Goal: Task Accomplishment & Management: Complete application form

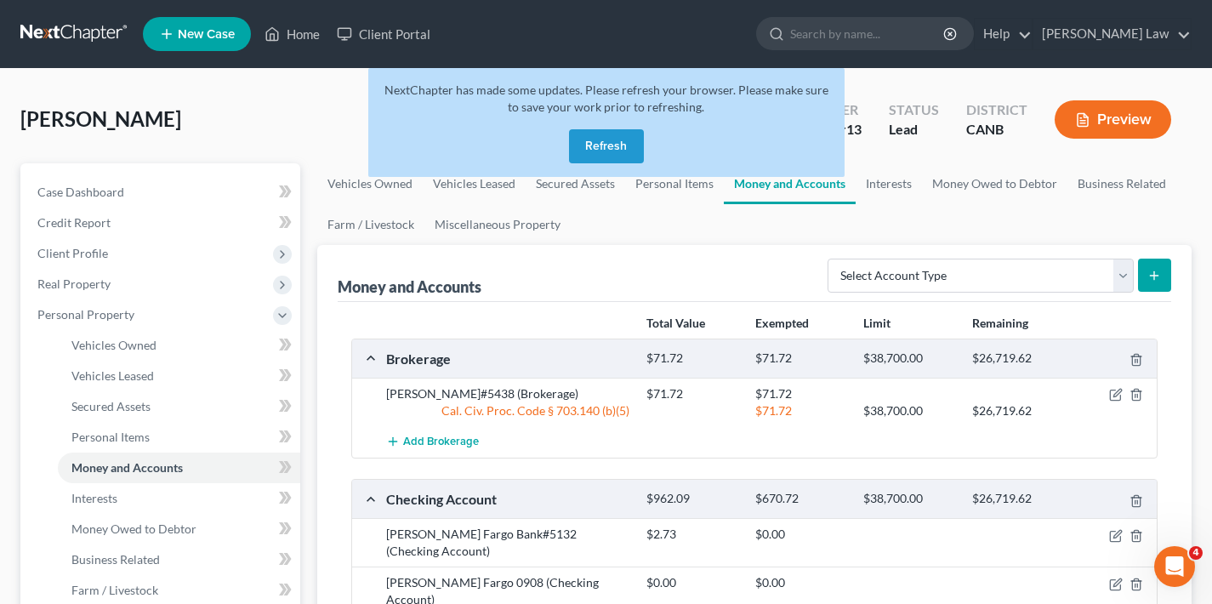
click at [603, 147] on button "Refresh" at bounding box center [606, 146] width 75 height 34
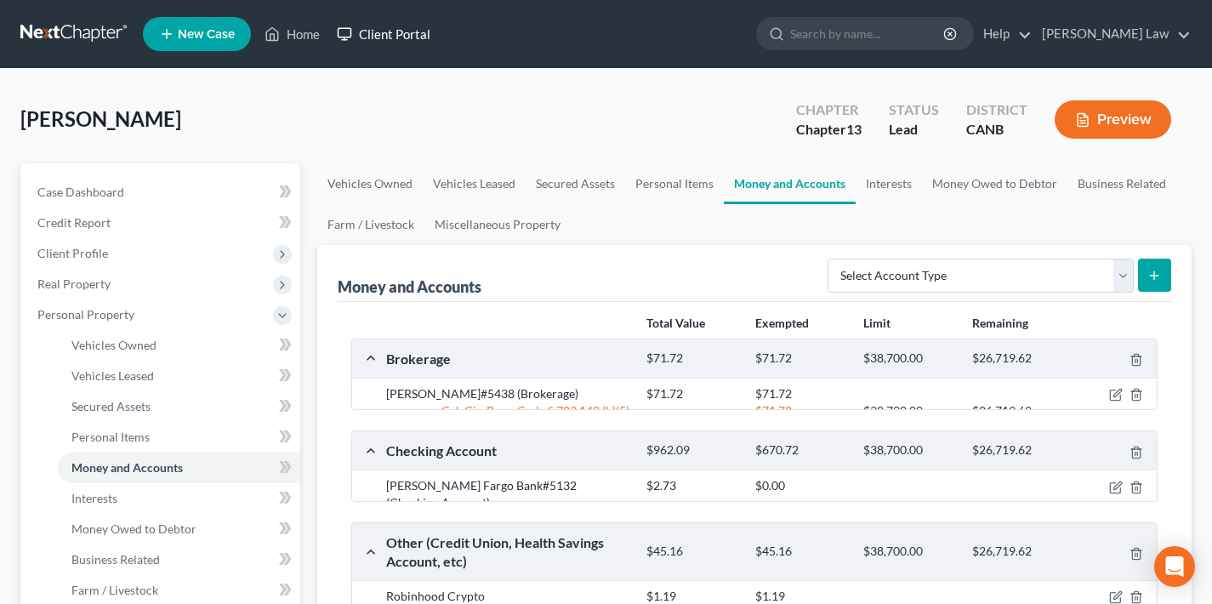
click at [387, 42] on link "Client Portal" at bounding box center [383, 34] width 111 height 31
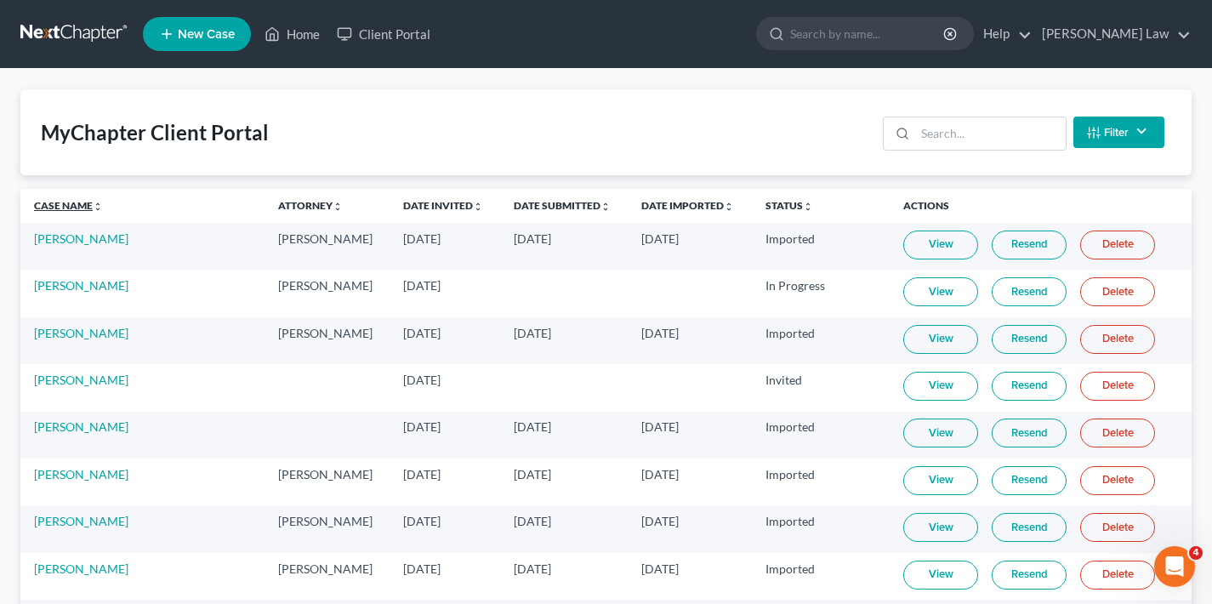
click at [70, 201] on link "Case Name unfold_more expand_more expand_less" at bounding box center [68, 205] width 69 height 13
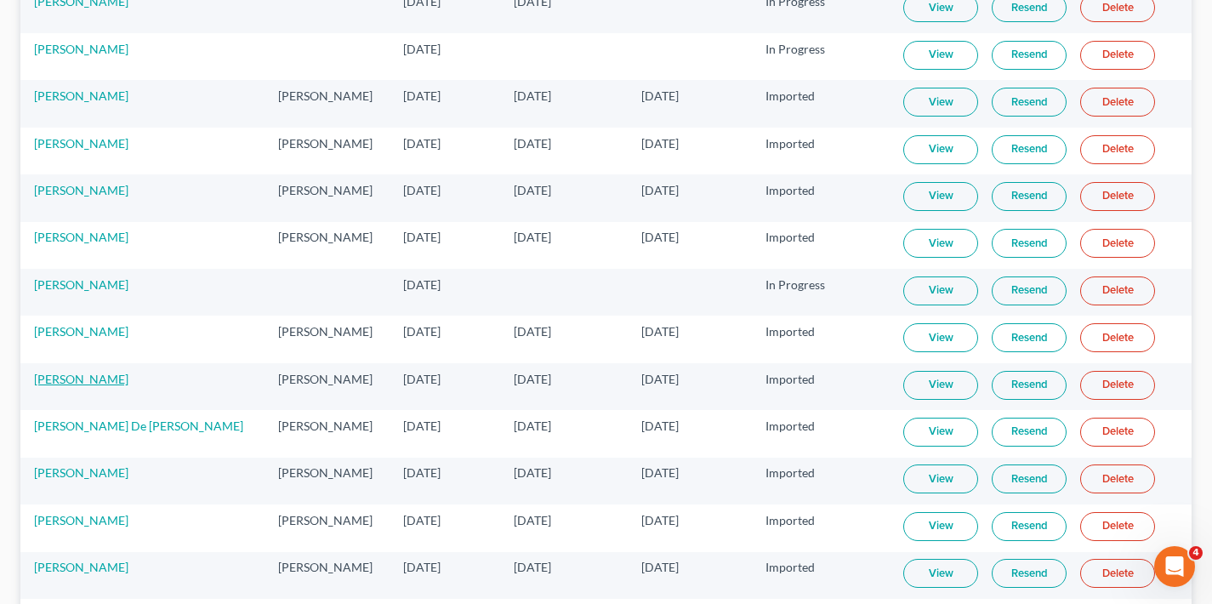
scroll to position [3937, 0]
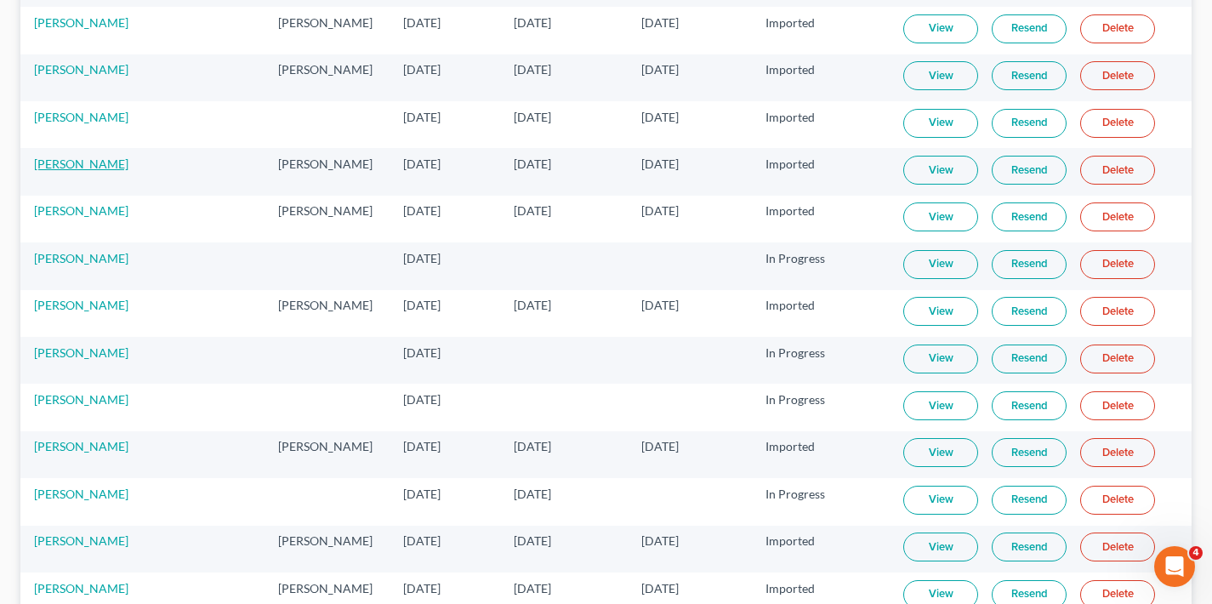
click at [85, 162] on link "[PERSON_NAME]" at bounding box center [81, 163] width 94 height 14
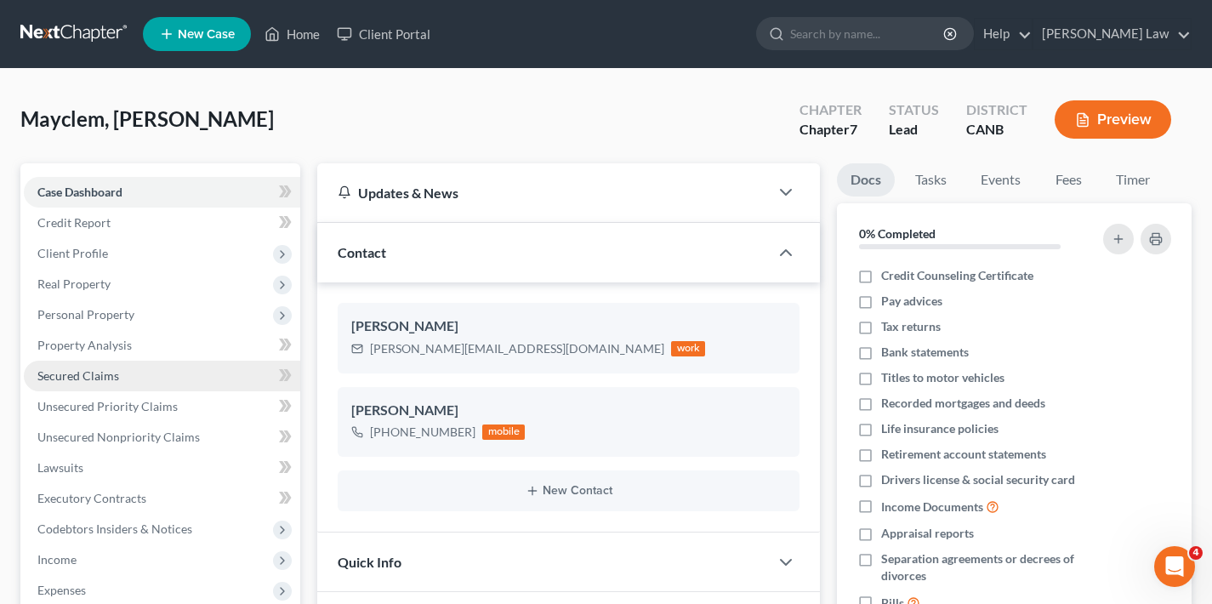
scroll to position [162, 0]
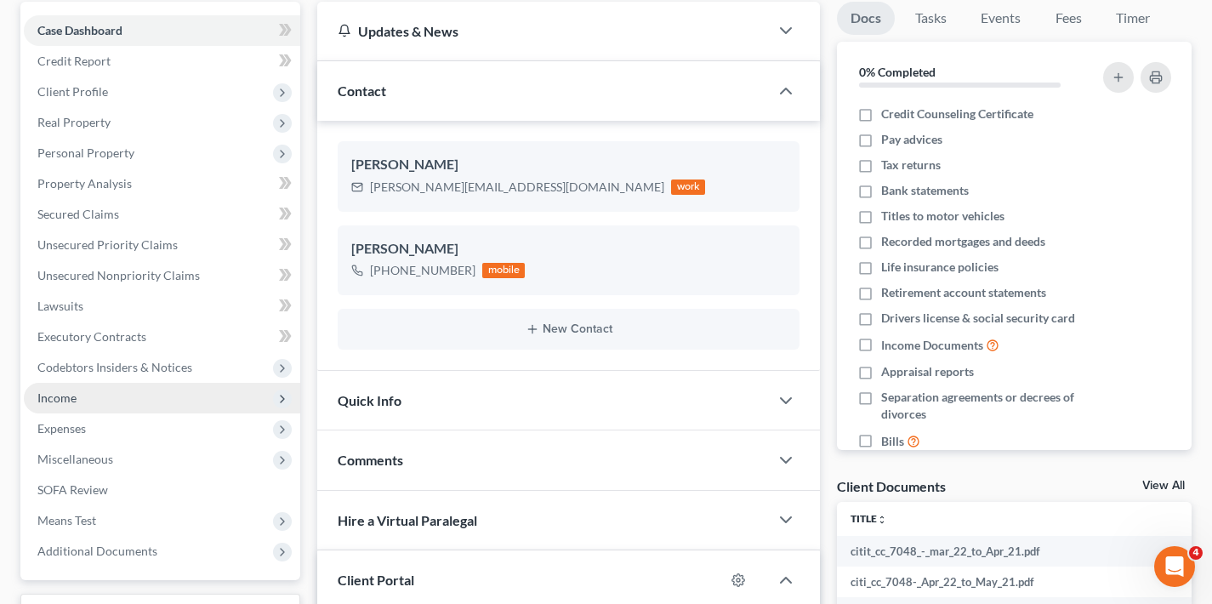
click at [98, 400] on span "Income" at bounding box center [162, 398] width 276 height 31
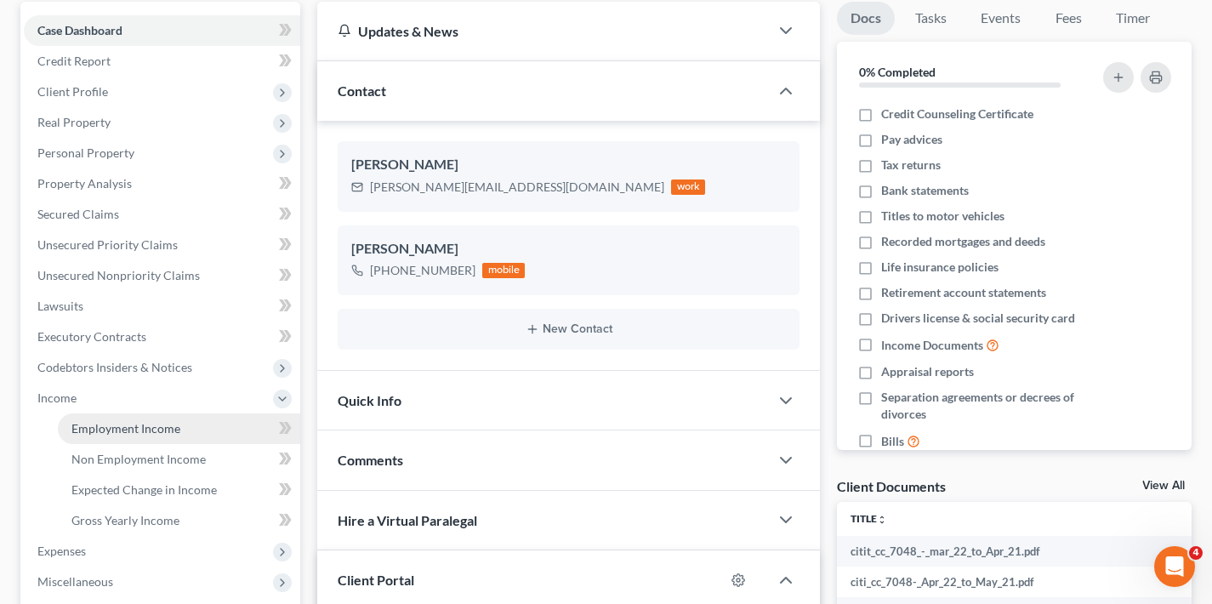
click at [123, 434] on span "Employment Income" at bounding box center [125, 428] width 109 height 14
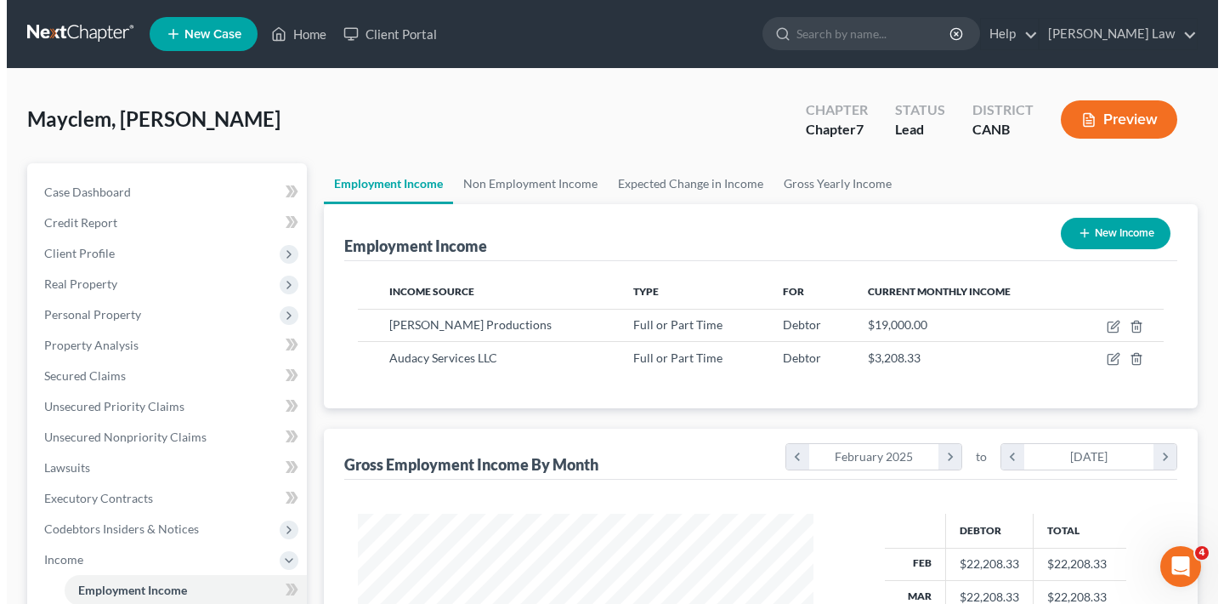
scroll to position [304, 490]
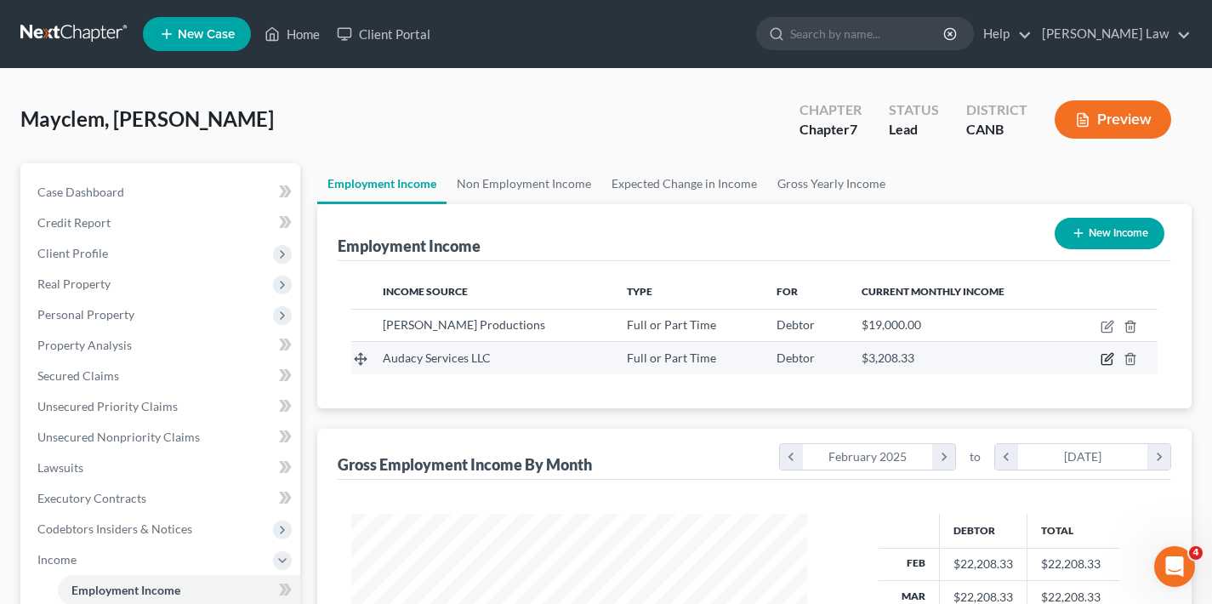
click at [1108, 360] on icon "button" at bounding box center [1108, 358] width 8 height 8
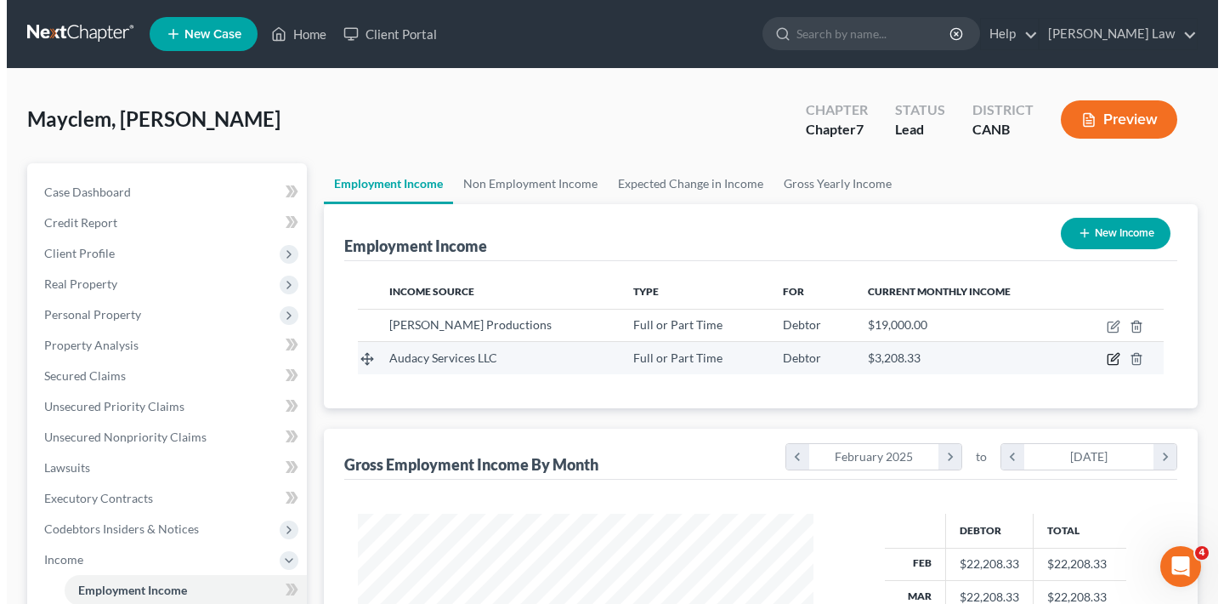
scroll to position [849882, 849691]
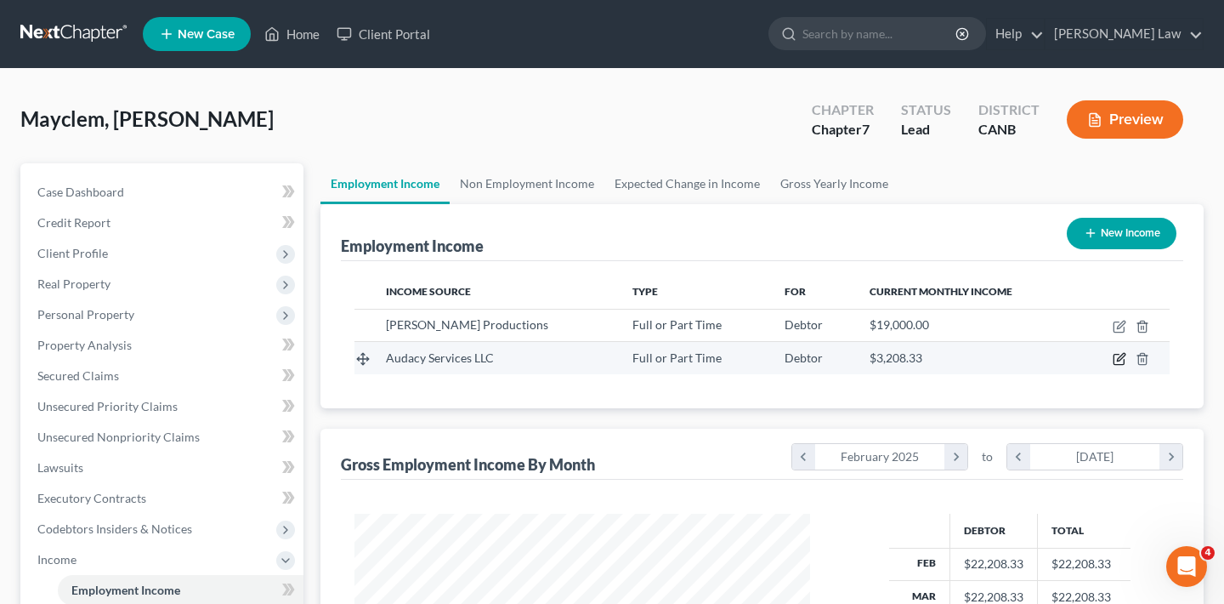
select select "0"
select select "4"
select select "0"
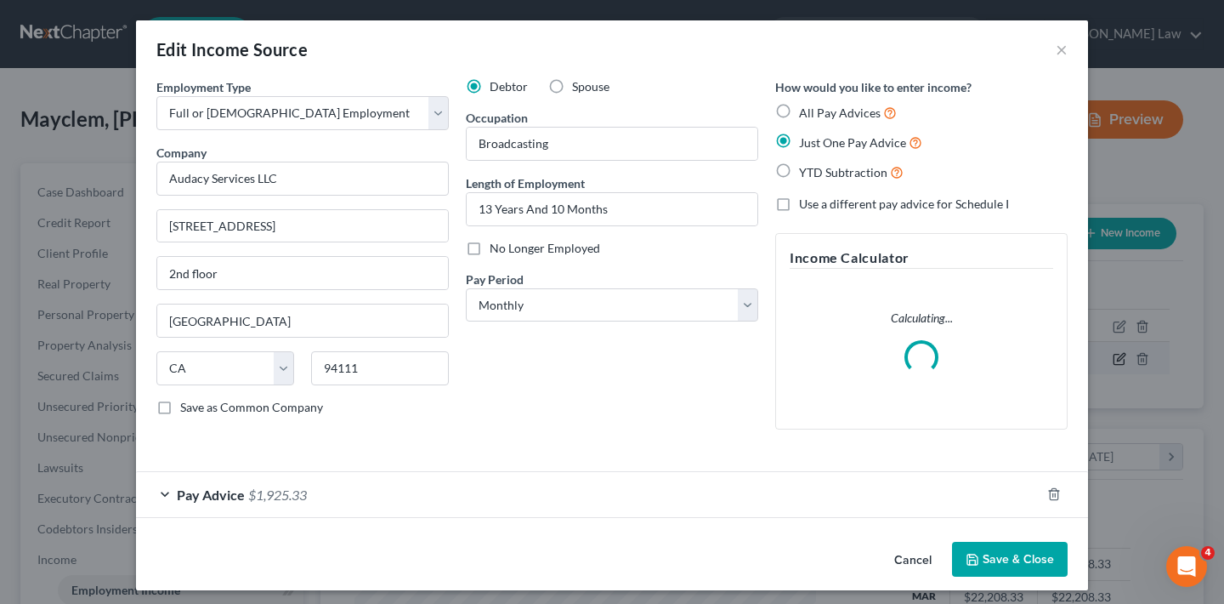
scroll to position [304, 496]
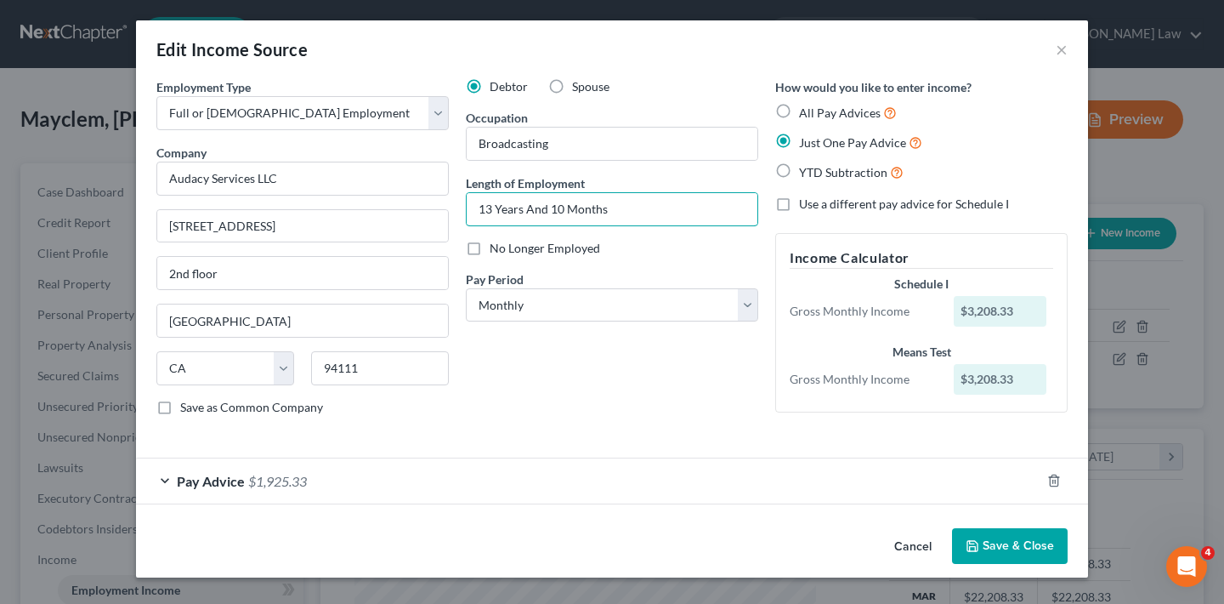
drag, startPoint x: 629, startPoint y: 213, endPoint x: 463, endPoint y: 212, distance: 166.6
click at [463, 212] on div "Debtor Spouse Occupation Broadcasting Length of Employment 13 Years And 10 Mont…" at bounding box center [611, 253] width 309 height 351
type input "14 years 4 months"
click at [240, 477] on span "Pay Advice" at bounding box center [211, 481] width 68 height 16
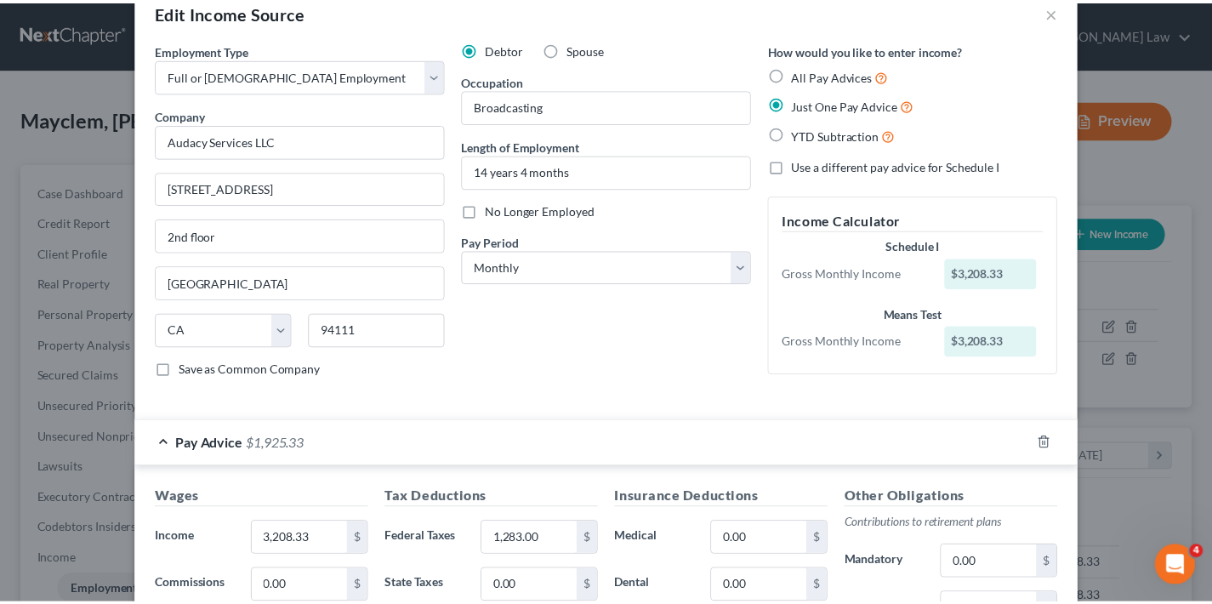
scroll to position [409, 0]
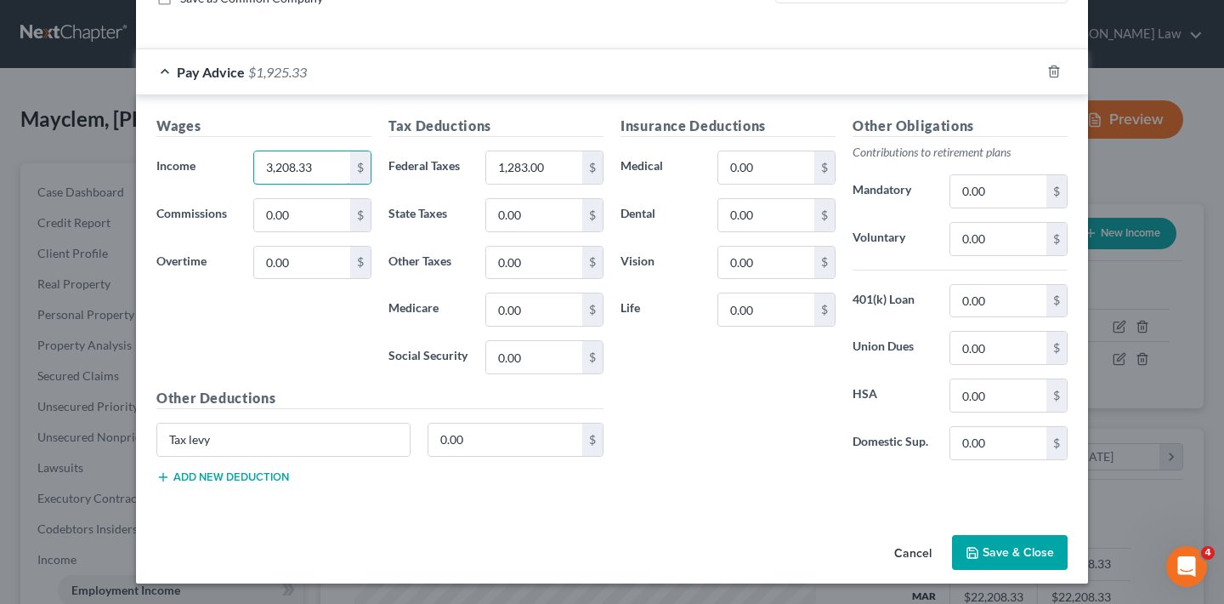
drag, startPoint x: 315, startPoint y: 165, endPoint x: 228, endPoint y: 167, distance: 87.6
click at [228, 167] on div "Income * 3,208.33 $" at bounding box center [264, 167] width 232 height 34
type input "3,000"
drag, startPoint x: 550, startPoint y: 168, endPoint x: 470, endPoint y: 174, distance: 80.1
click at [477, 174] on div "1,283.00 $" at bounding box center [544, 167] width 135 height 34
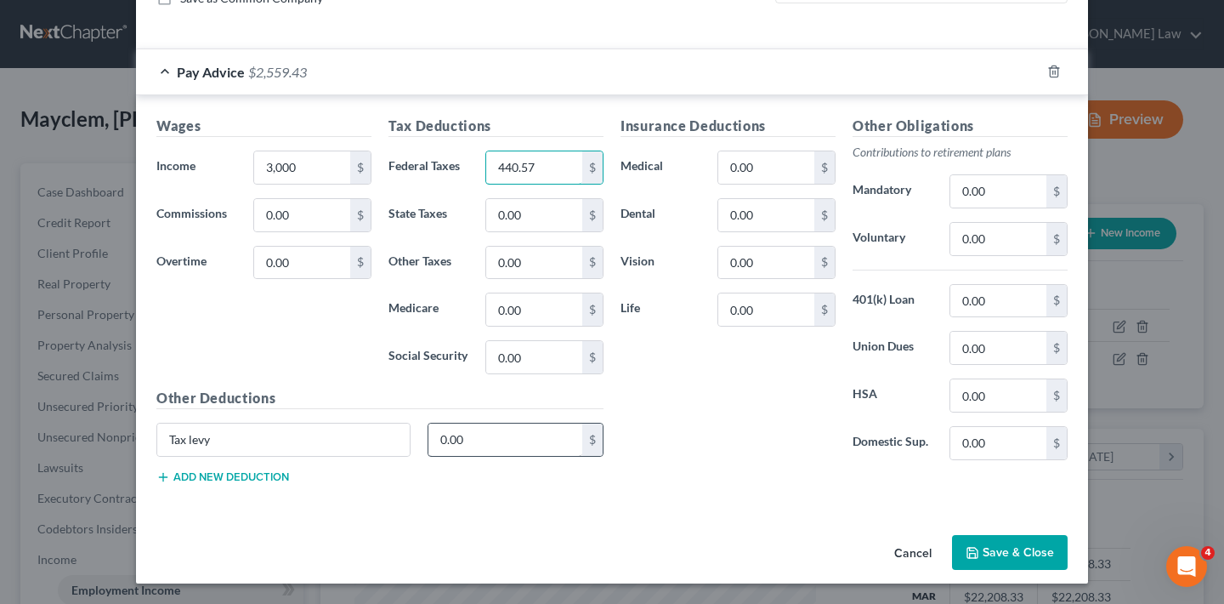
type input "440.57"
click at [508, 440] on input "0.00" at bounding box center [505, 439] width 155 height 32
type input "639.85"
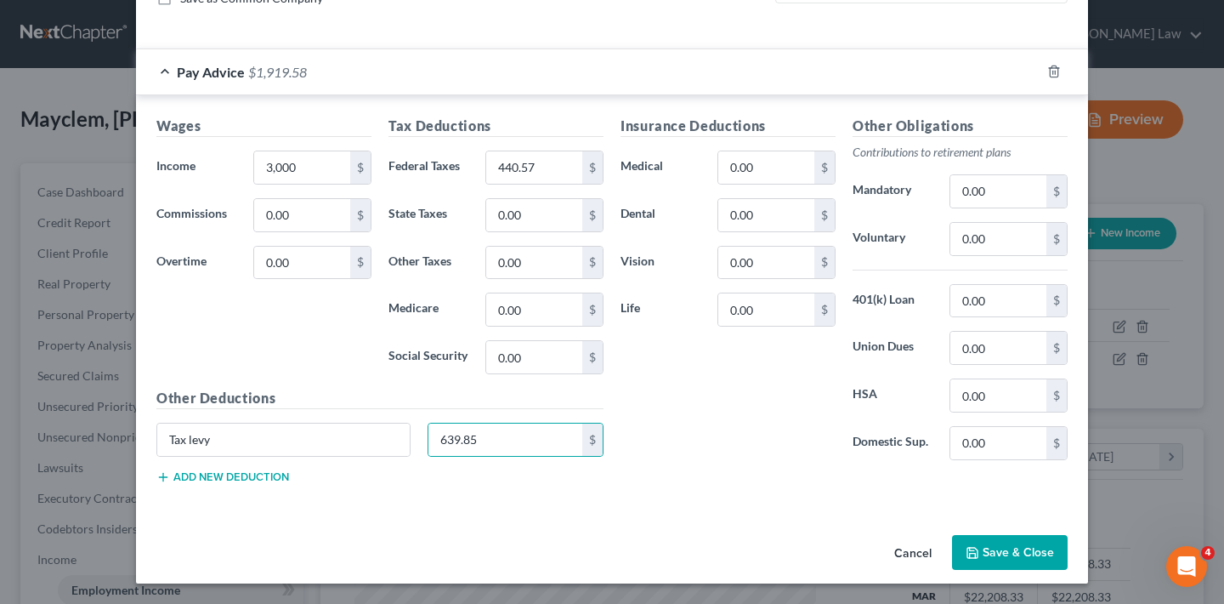
click at [1028, 554] on button "Save & Close" at bounding box center [1010, 553] width 116 height 36
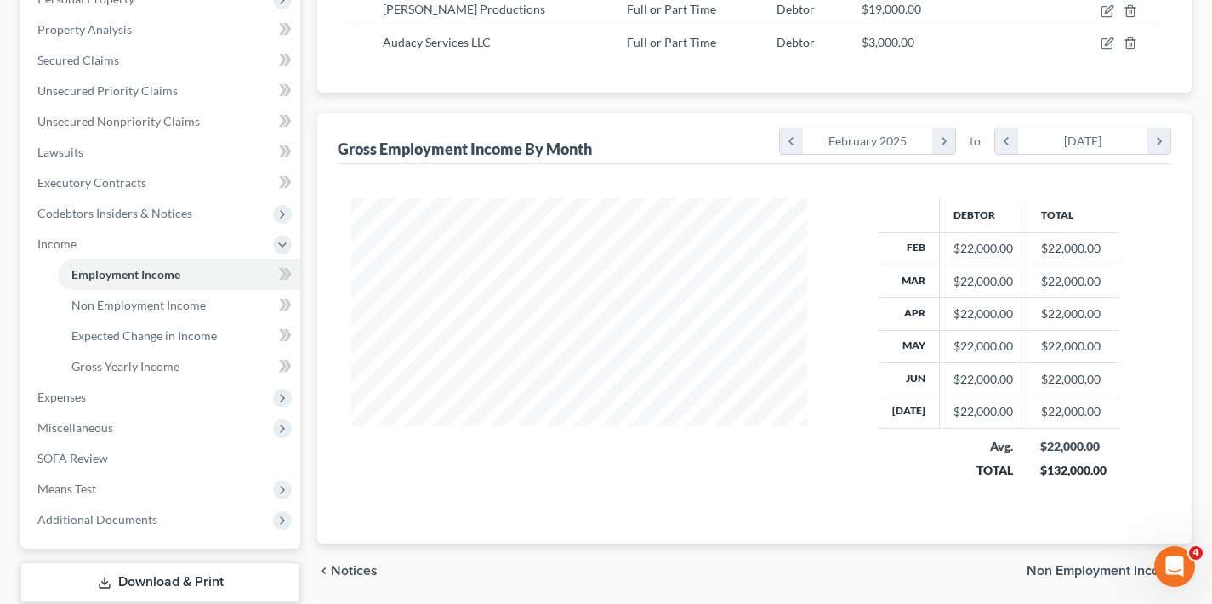
scroll to position [423, 0]
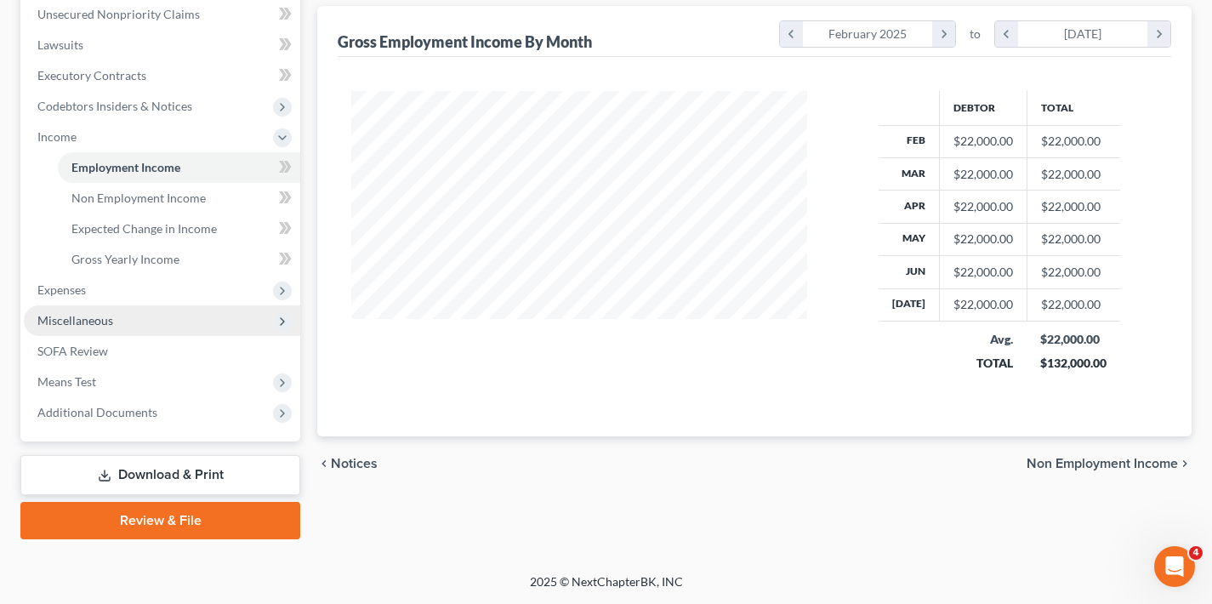
click at [161, 323] on span "Miscellaneous" at bounding box center [162, 320] width 276 height 31
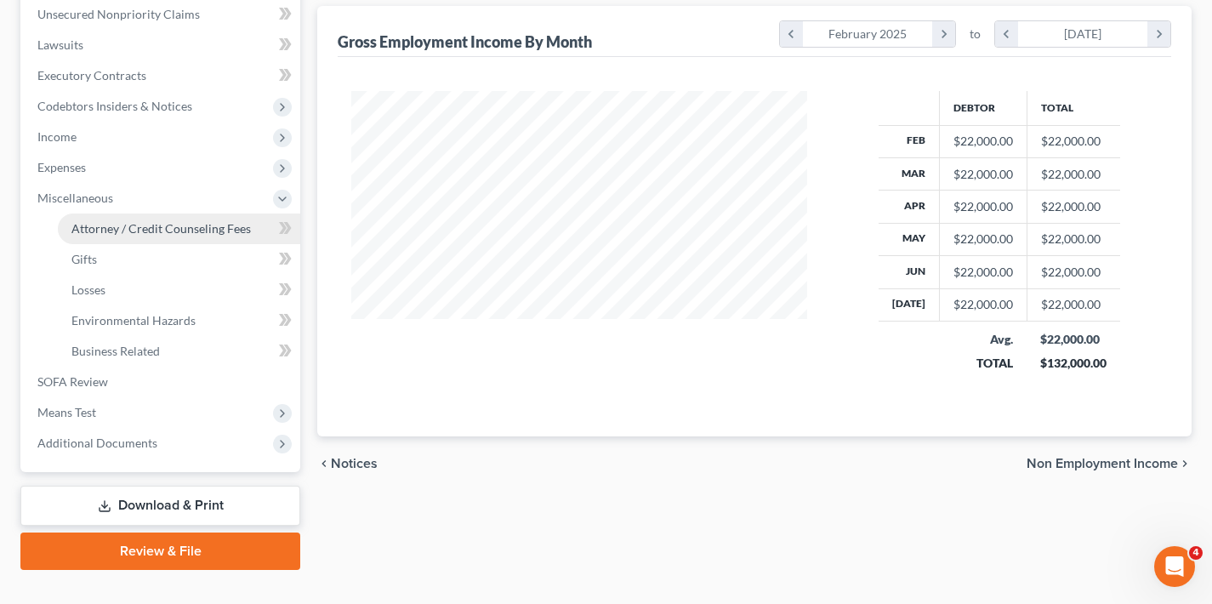
click at [163, 234] on span "Attorney / Credit Counseling Fees" at bounding box center [160, 228] width 179 height 14
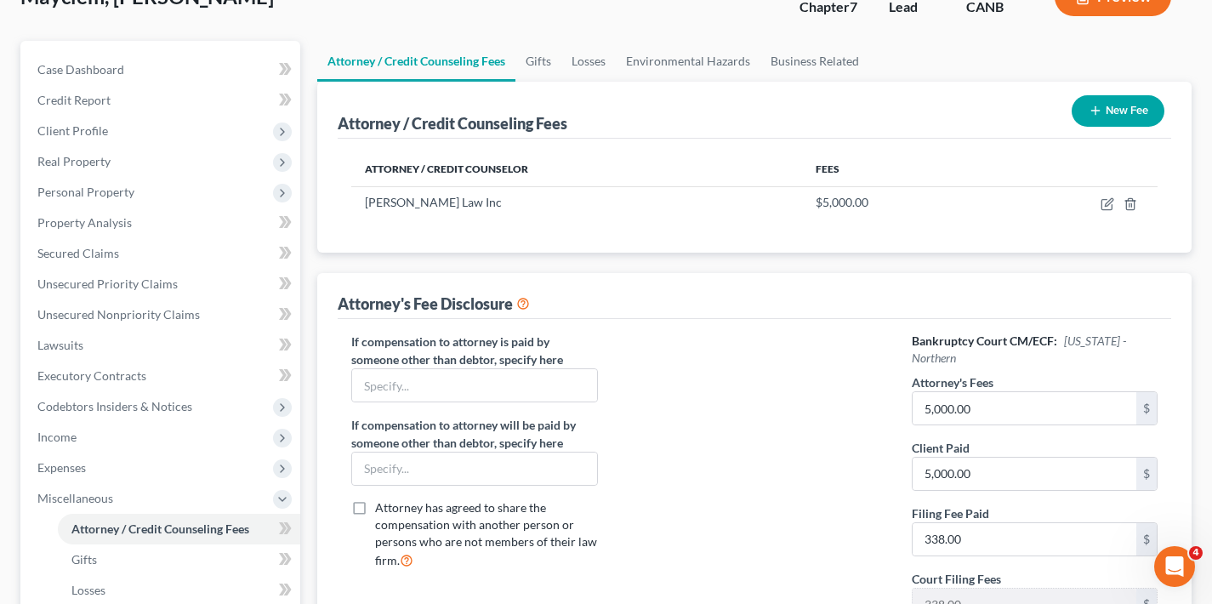
scroll to position [266, 0]
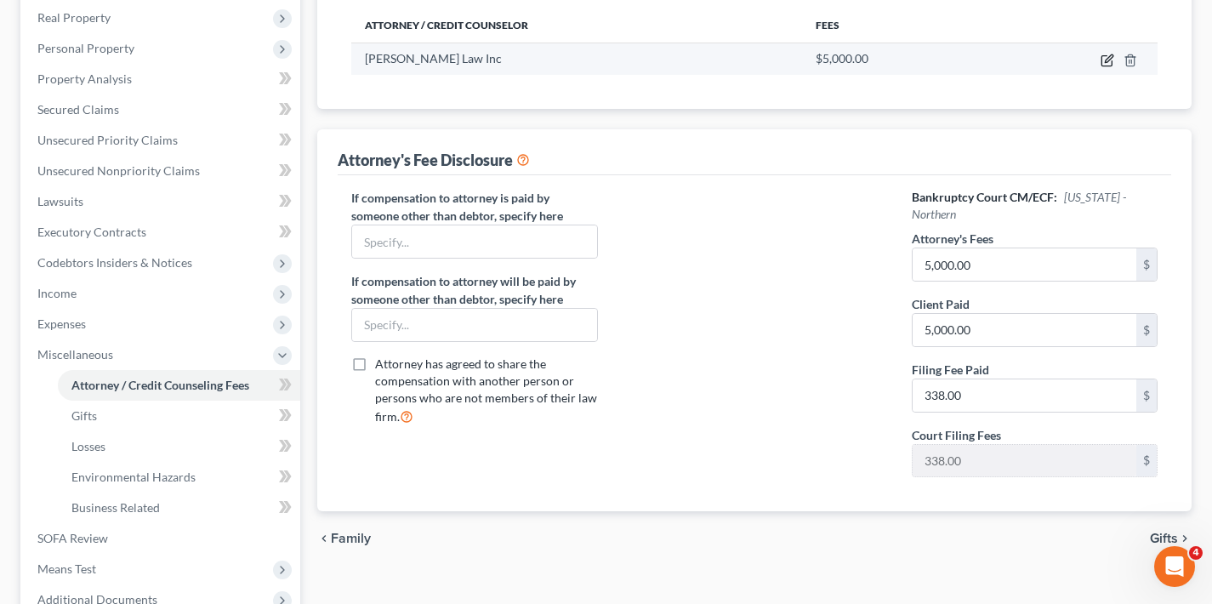
click at [1103, 60] on icon "button" at bounding box center [1107, 61] width 14 height 14
select select "4"
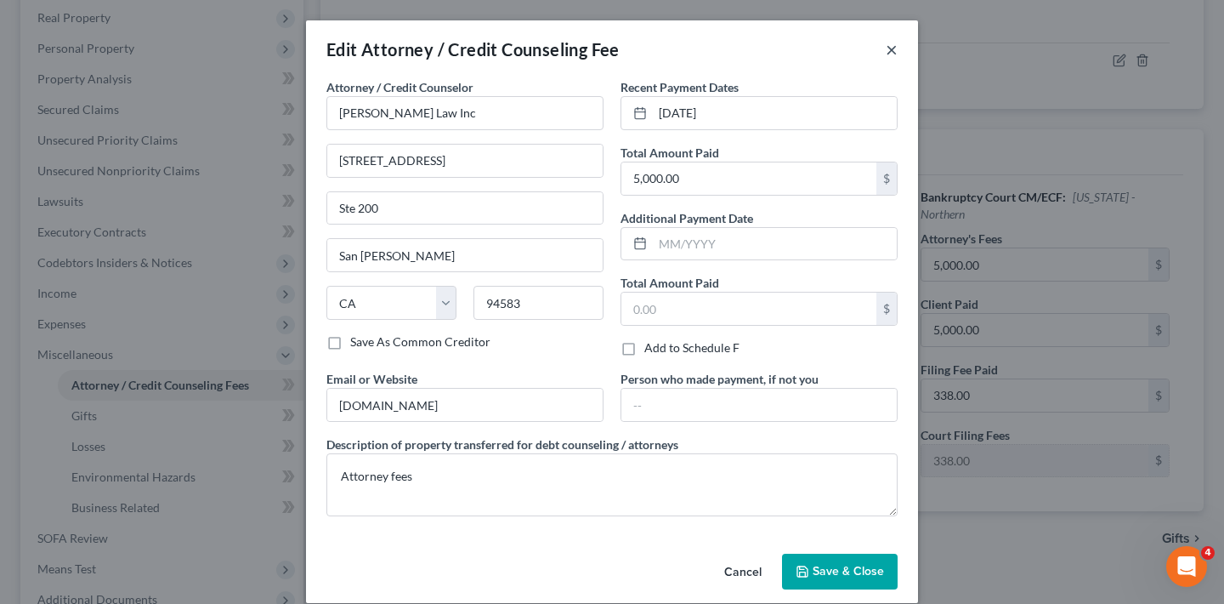
click at [886, 46] on button "×" at bounding box center [892, 49] width 12 height 20
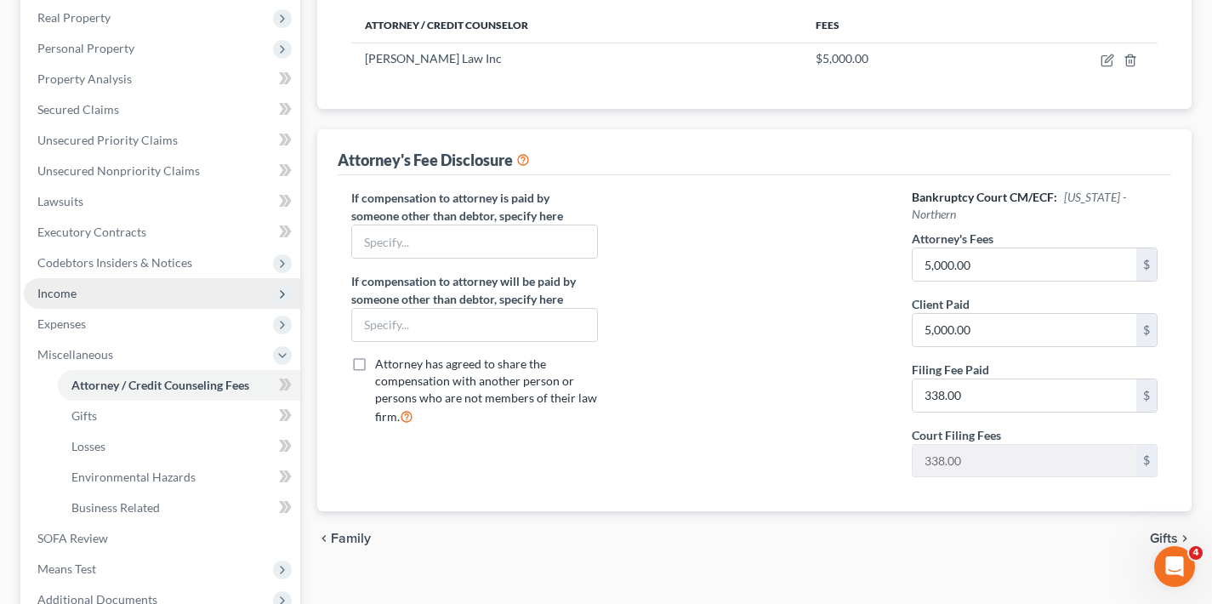
scroll to position [363, 0]
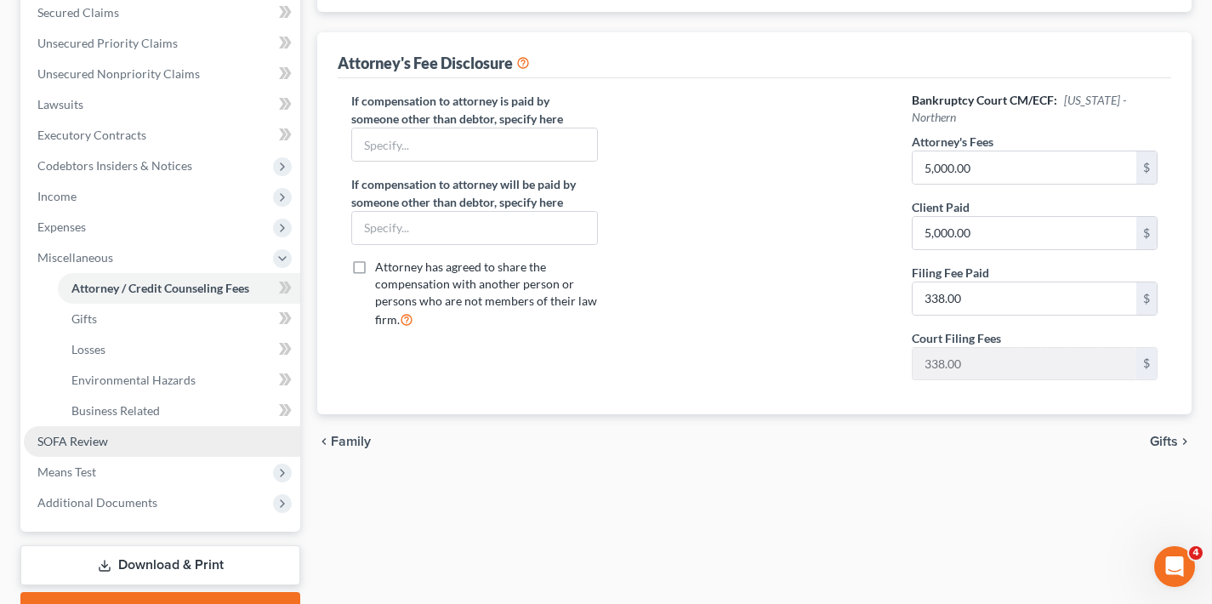
click at [122, 434] on link "SOFA Review" at bounding box center [162, 441] width 276 height 31
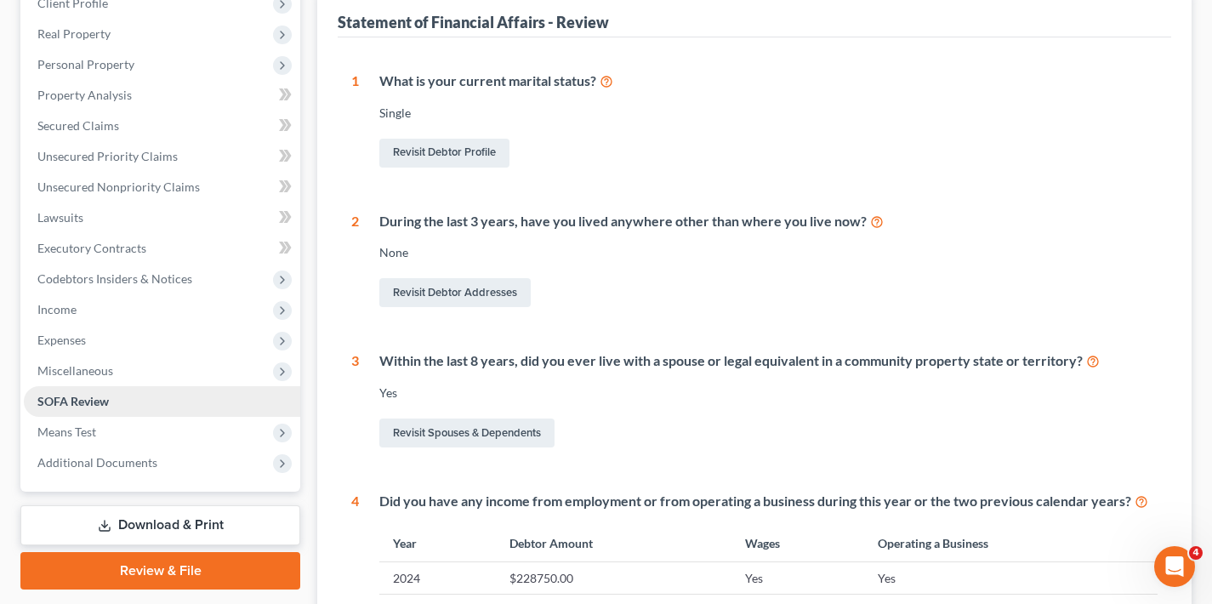
scroll to position [354, 0]
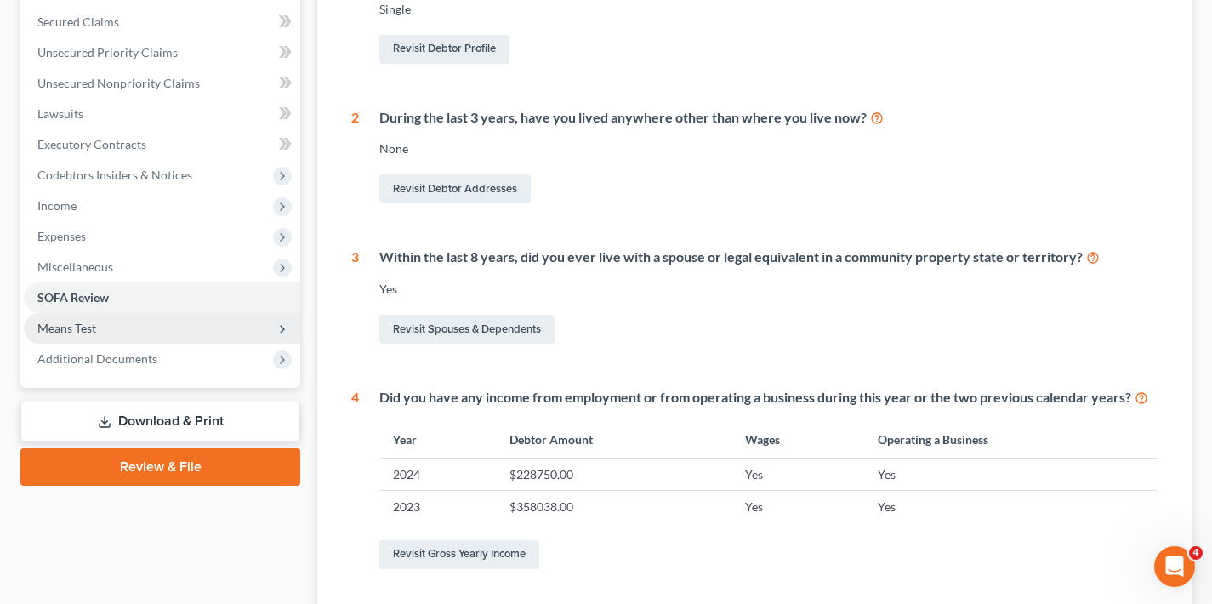
click at [270, 330] on span "Means Test" at bounding box center [162, 328] width 276 height 31
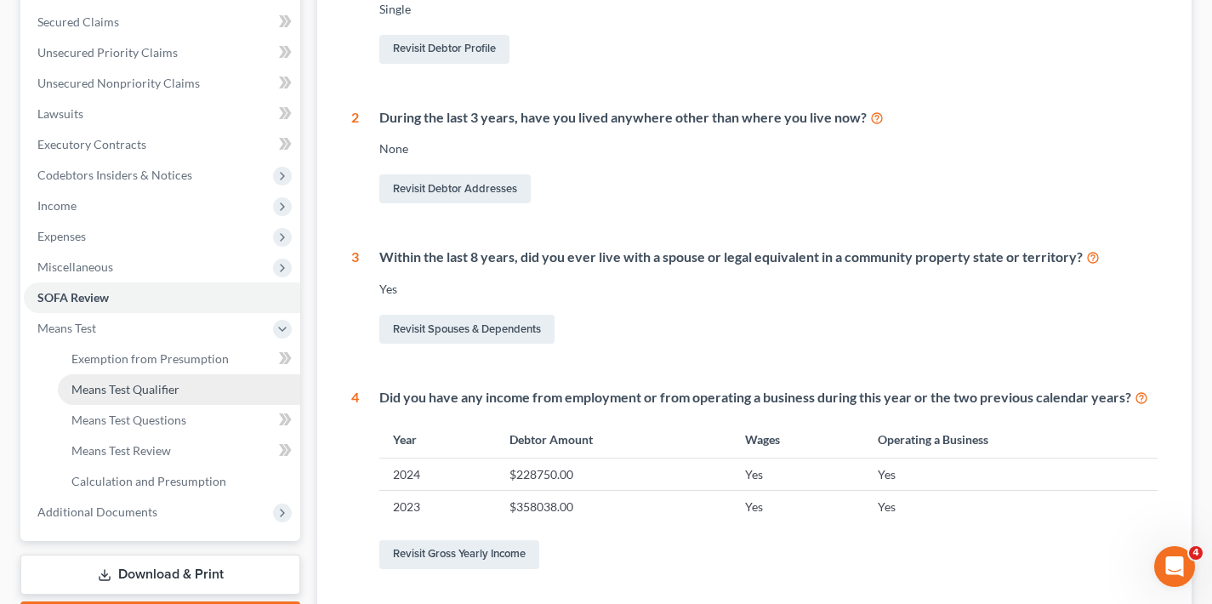
click at [207, 393] on link "Means Test Qualifier" at bounding box center [179, 389] width 242 height 31
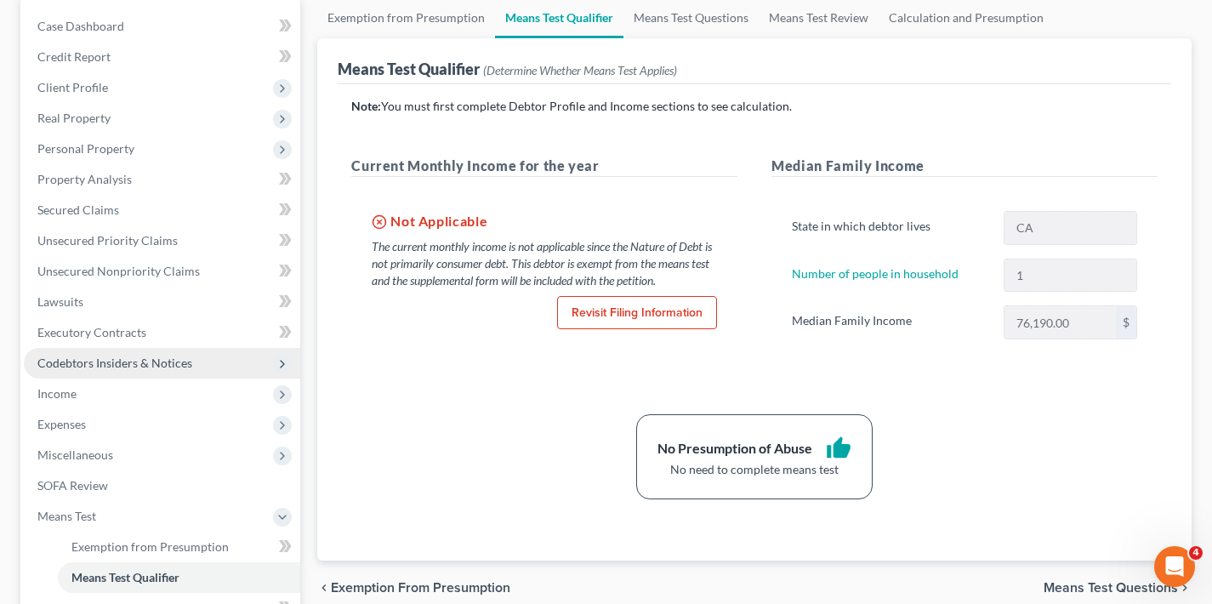
scroll to position [33, 0]
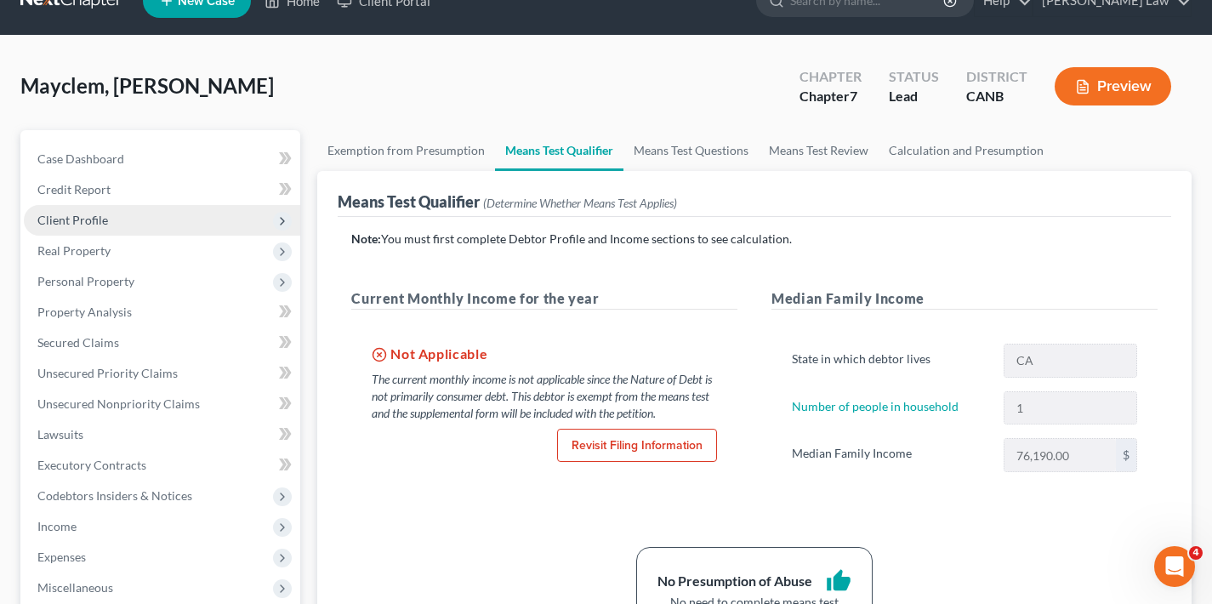
click at [94, 212] on span "Client Profile" at bounding box center [162, 220] width 276 height 31
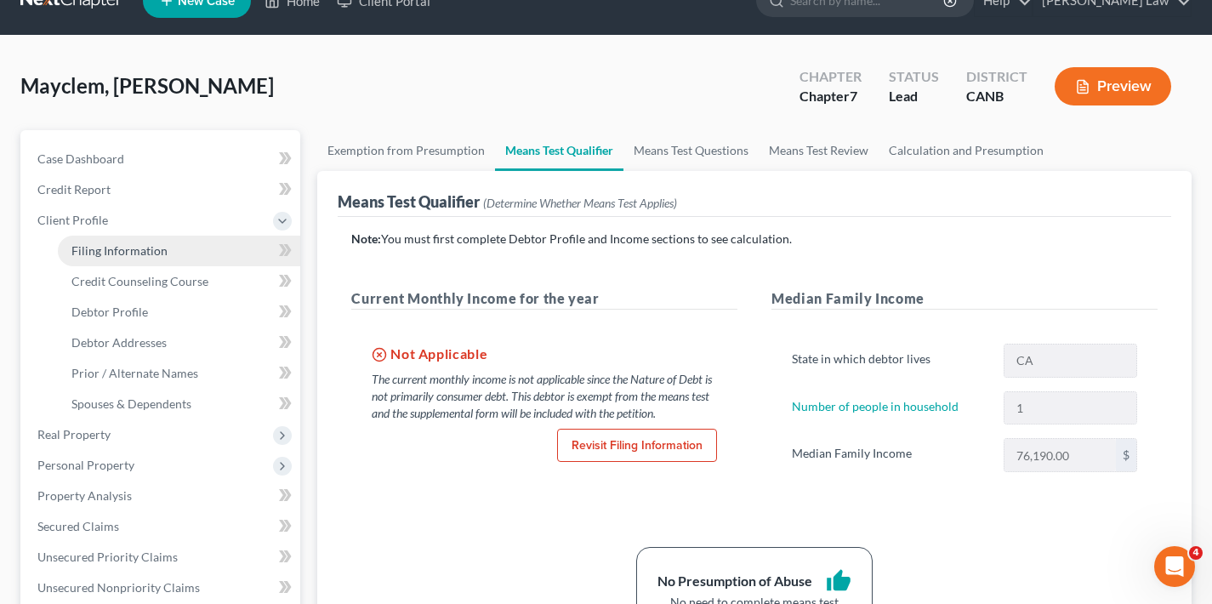
click at [158, 248] on span "Filing Information" at bounding box center [119, 250] width 96 height 14
select select "2"
select select "0"
select select "4"
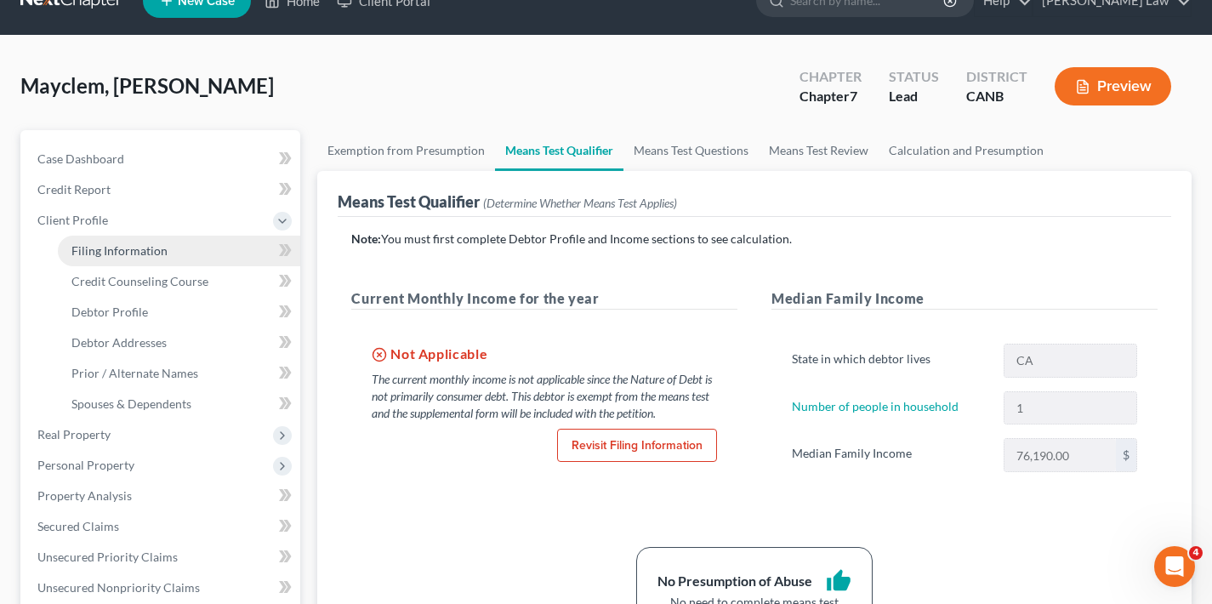
select select "0"
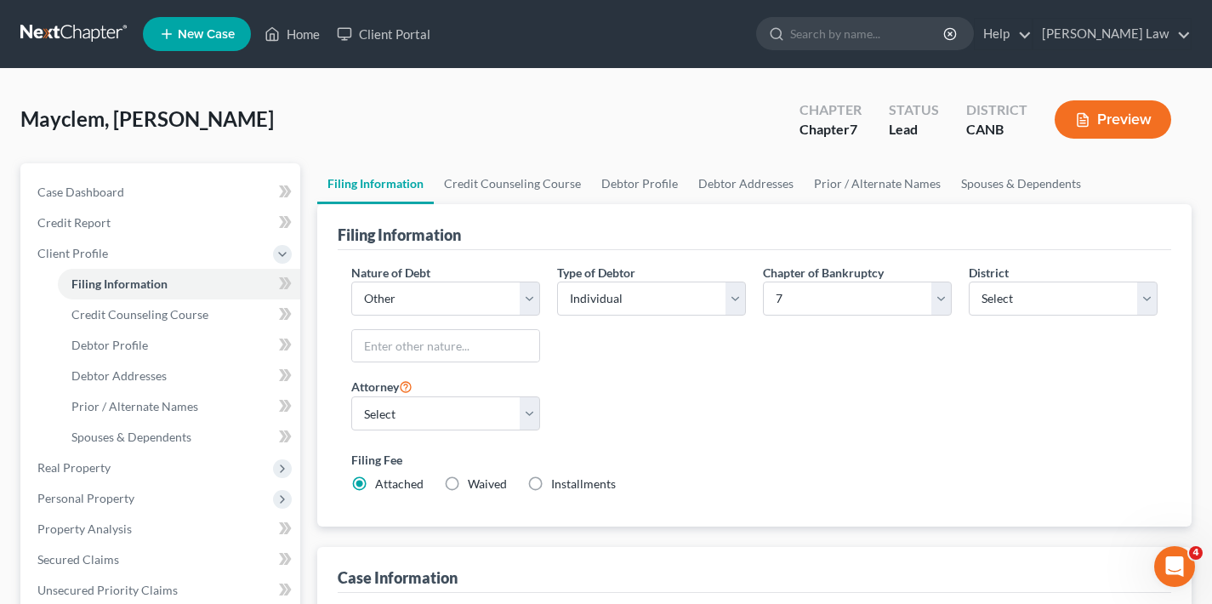
click at [573, 366] on div "Type of Debtor Select Individual Joint" at bounding box center [651, 320] width 206 height 113
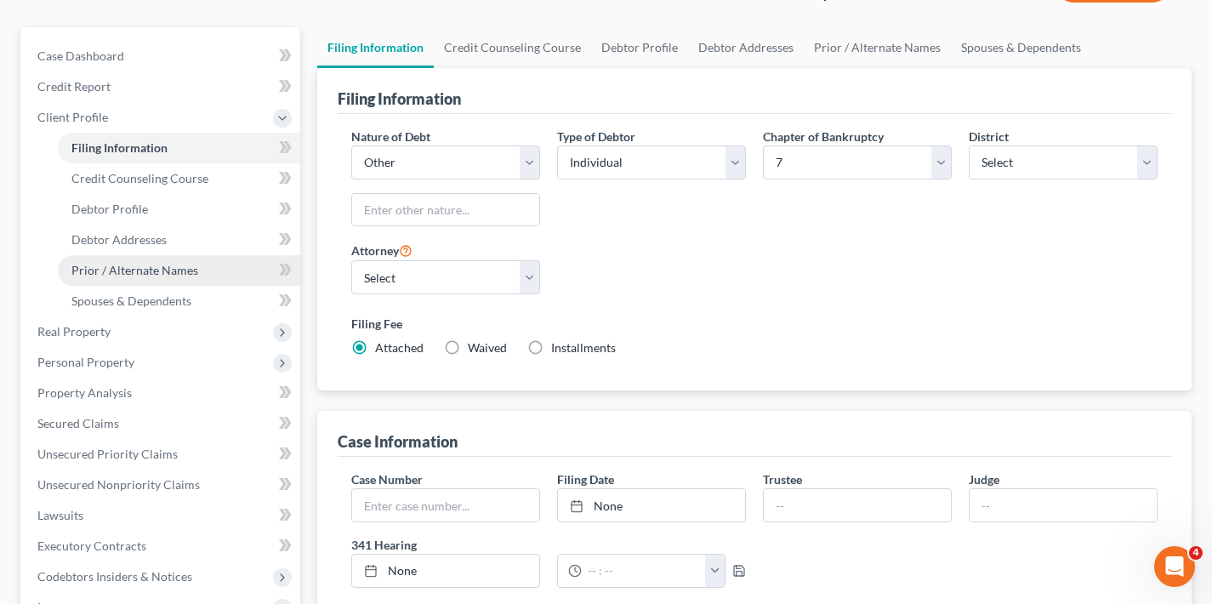
scroll to position [633, 0]
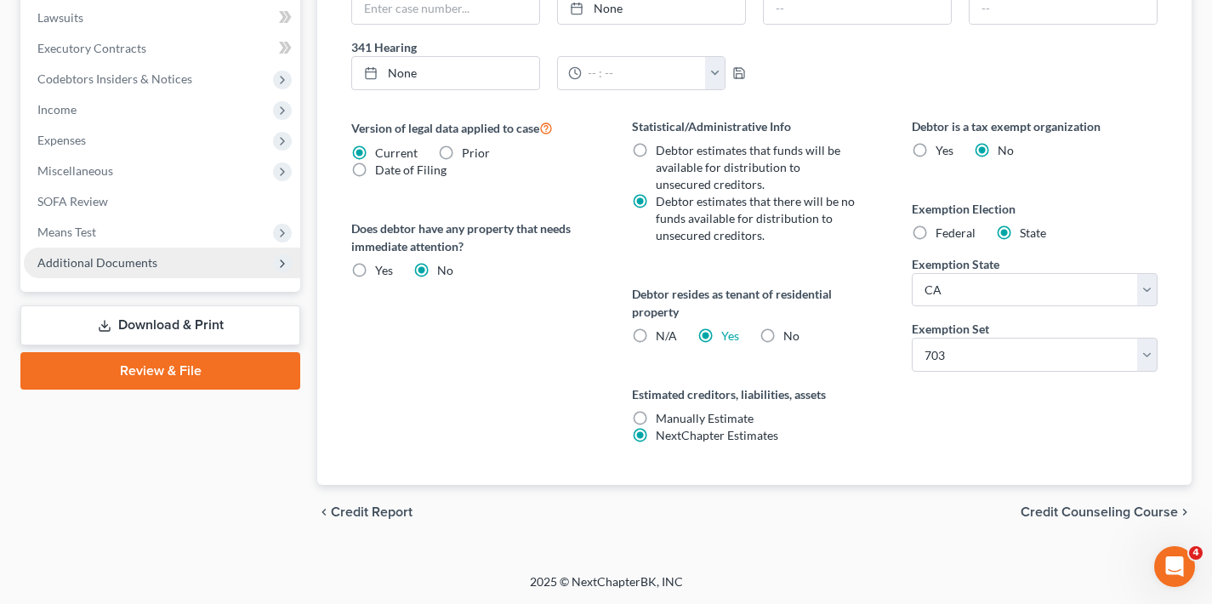
click at [174, 259] on span "Additional Documents" at bounding box center [162, 262] width 276 height 31
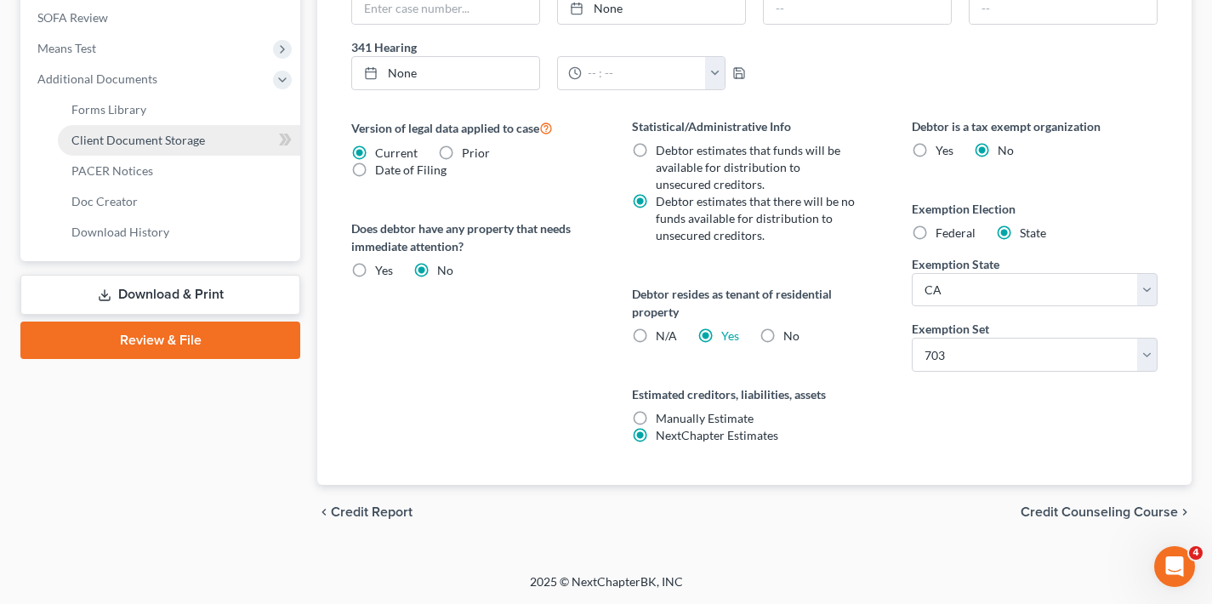
click at [184, 140] on span "Client Document Storage" at bounding box center [137, 140] width 133 height 14
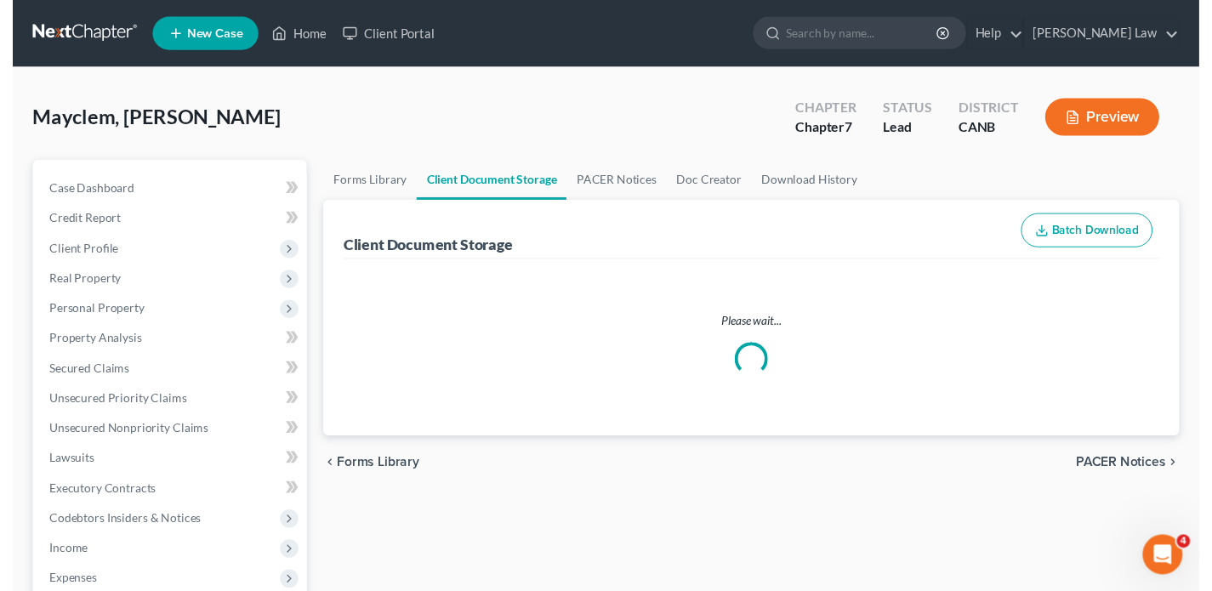
select select "0"
